Goal: Task Accomplishment & Management: Manage account settings

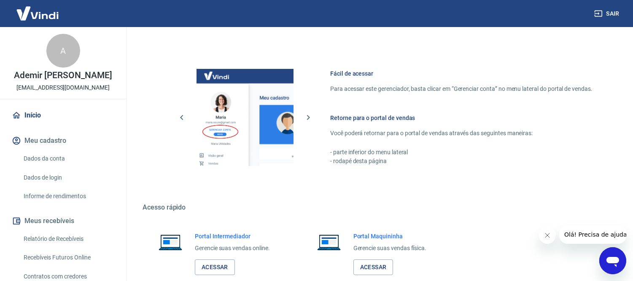
scroll to position [386, 0]
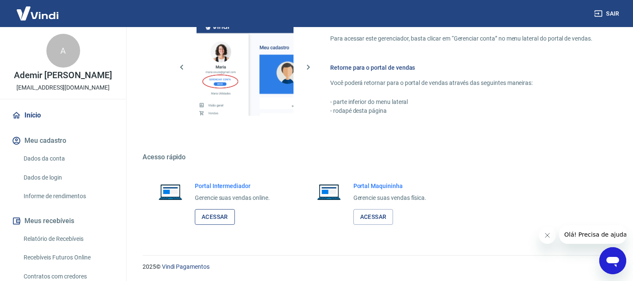
click at [213, 217] on link "Acessar" at bounding box center [215, 217] width 40 height 16
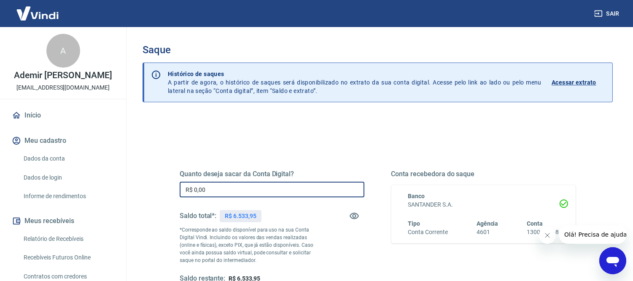
click at [237, 193] on input "R$ 0,00" at bounding box center [272, 189] width 185 height 16
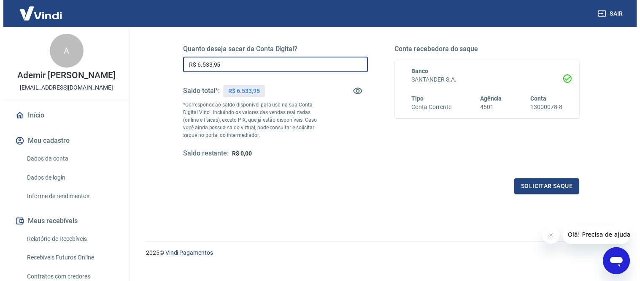
scroll to position [136, 0]
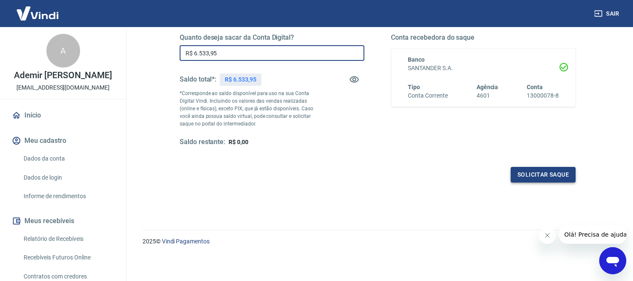
type input "R$ 6.533,95"
click at [550, 179] on button "Solicitar saque" at bounding box center [543, 175] width 65 height 16
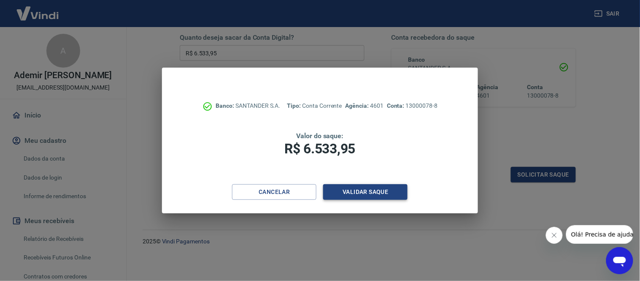
click at [379, 196] on button "Validar saque" at bounding box center [365, 192] width 84 height 16
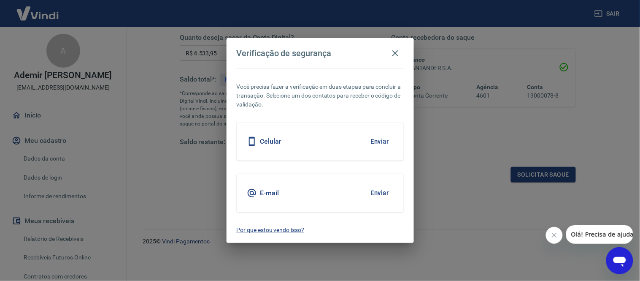
click at [378, 136] on button "Enviar" at bounding box center [379, 141] width 27 height 18
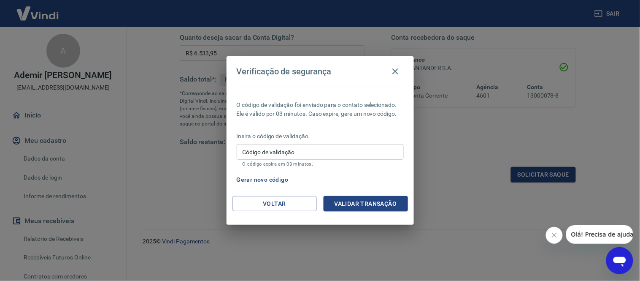
click at [303, 154] on input "Código de validação" at bounding box center [320, 152] width 167 height 16
type input "321186"
click at [361, 211] on button "Validar transação" at bounding box center [366, 204] width 84 height 16
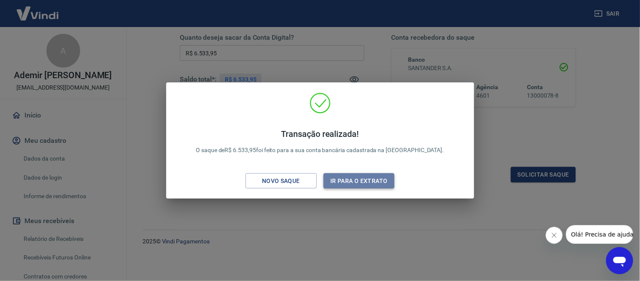
click at [377, 180] on button "Ir para o extrato" at bounding box center [359, 181] width 71 height 16
